Goal: Transaction & Acquisition: Book appointment/travel/reservation

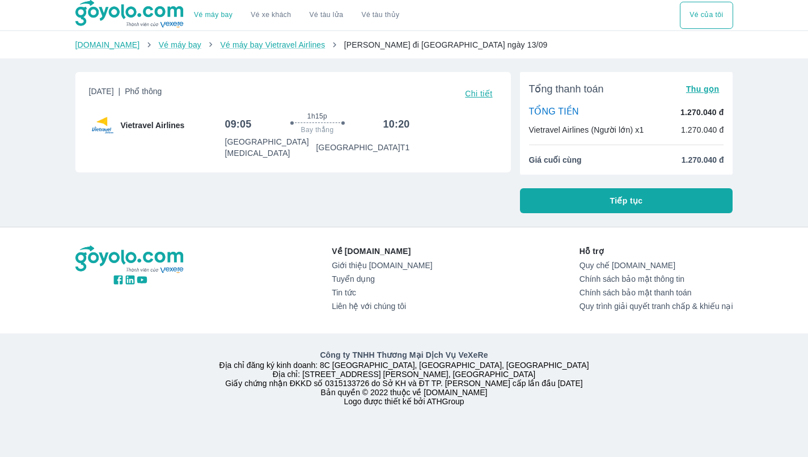
click at [582, 196] on button "Tiếp tục" at bounding box center [626, 200] width 213 height 25
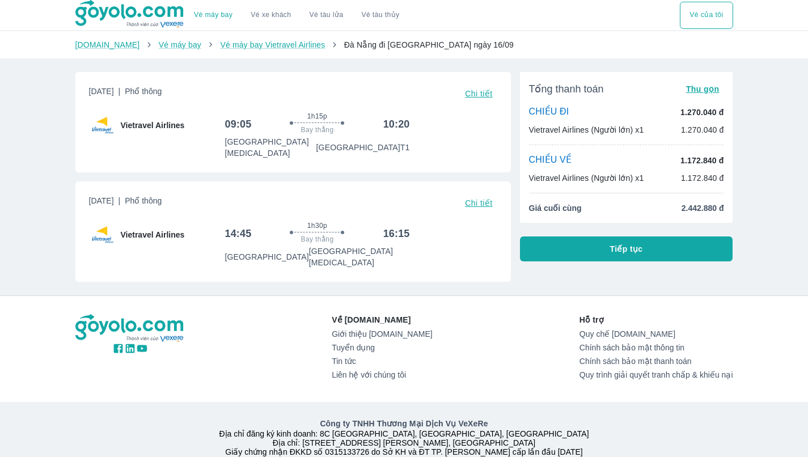
click at [656, 259] on button "Tiếp tục" at bounding box center [626, 249] width 213 height 25
